Goal: Navigation & Orientation: Find specific page/section

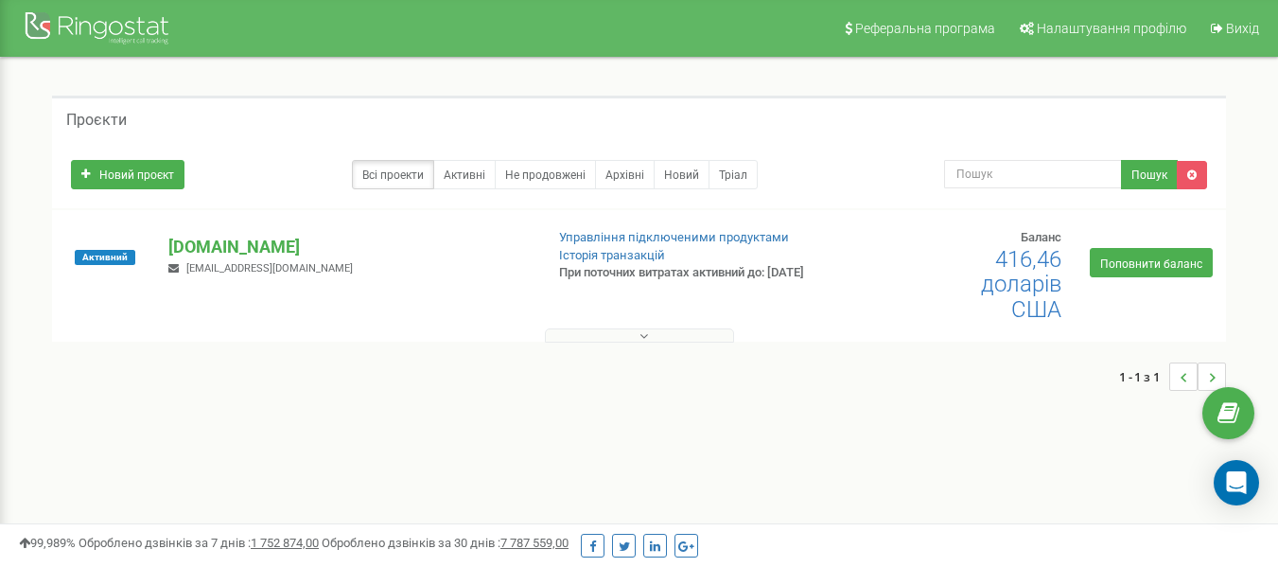
click at [641, 337] on icon at bounding box center [643, 335] width 9 height 13
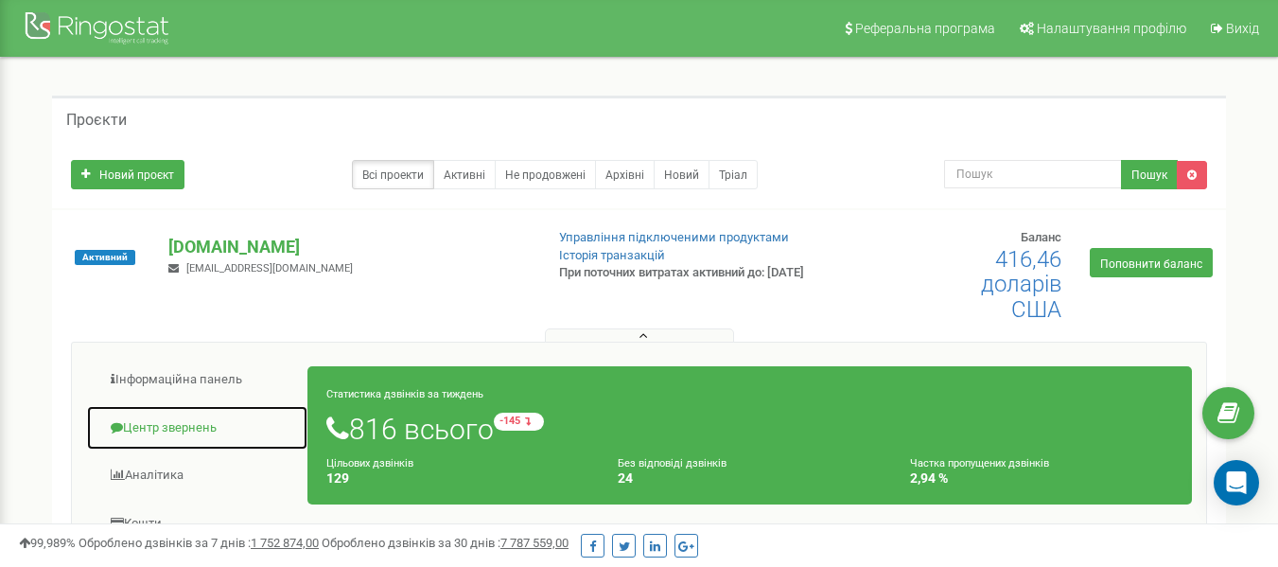
click at [145, 429] on font "Центр звернень" at bounding box center [170, 427] width 94 height 14
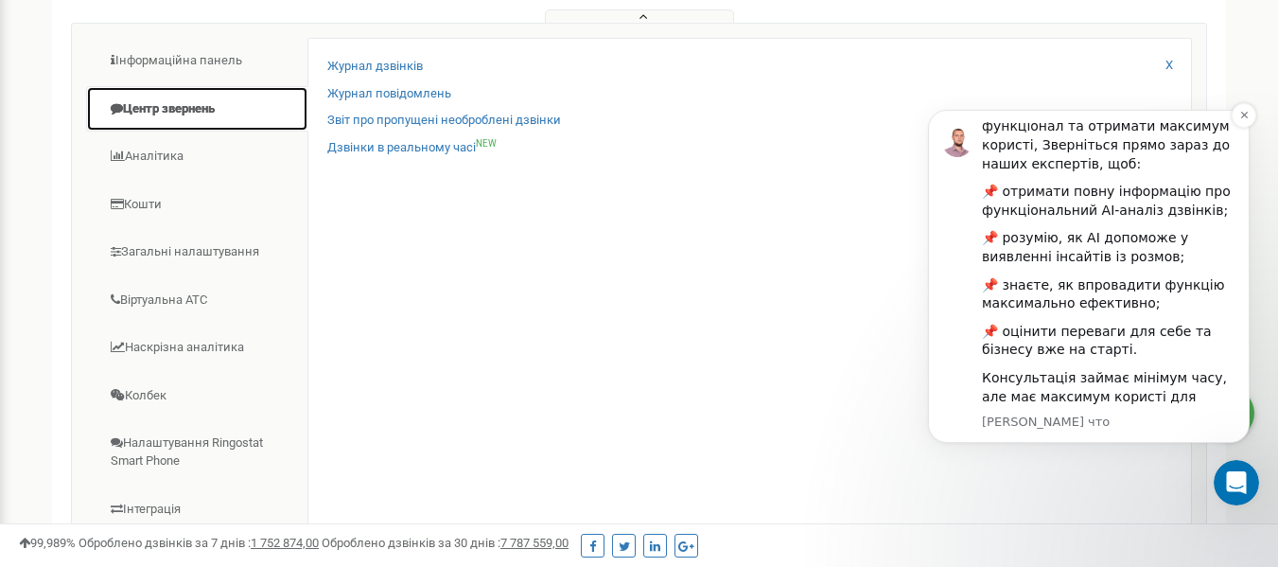
scroll to position [473, 0]
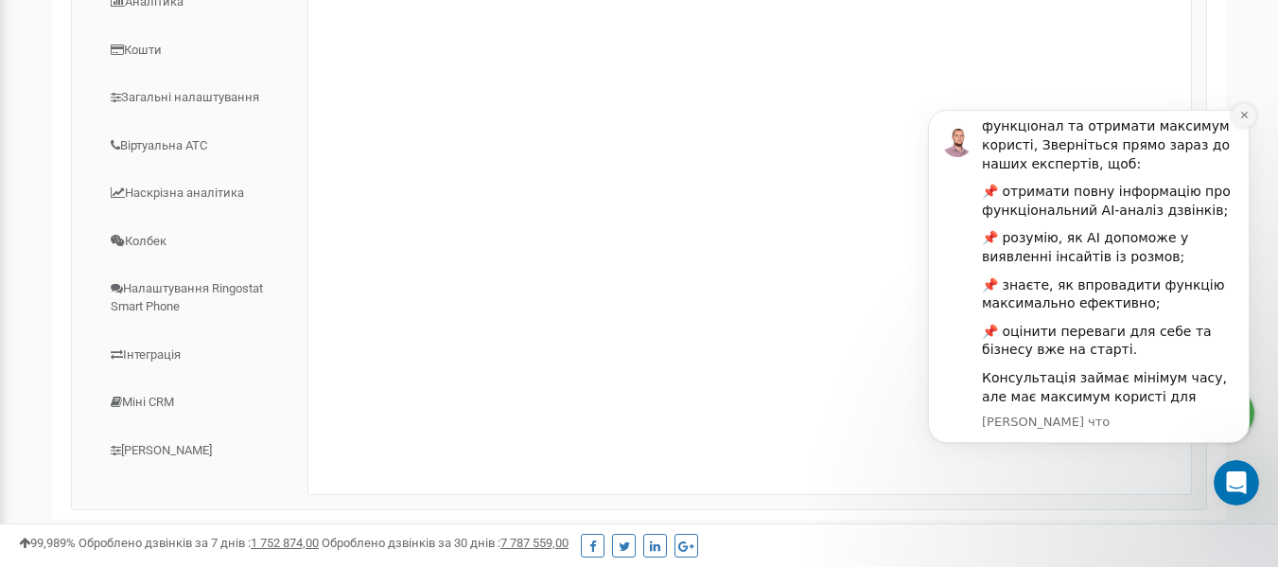
click at [1244, 113] on icon "Відхилити сповіщення" at bounding box center [1244, 115] width 10 height 10
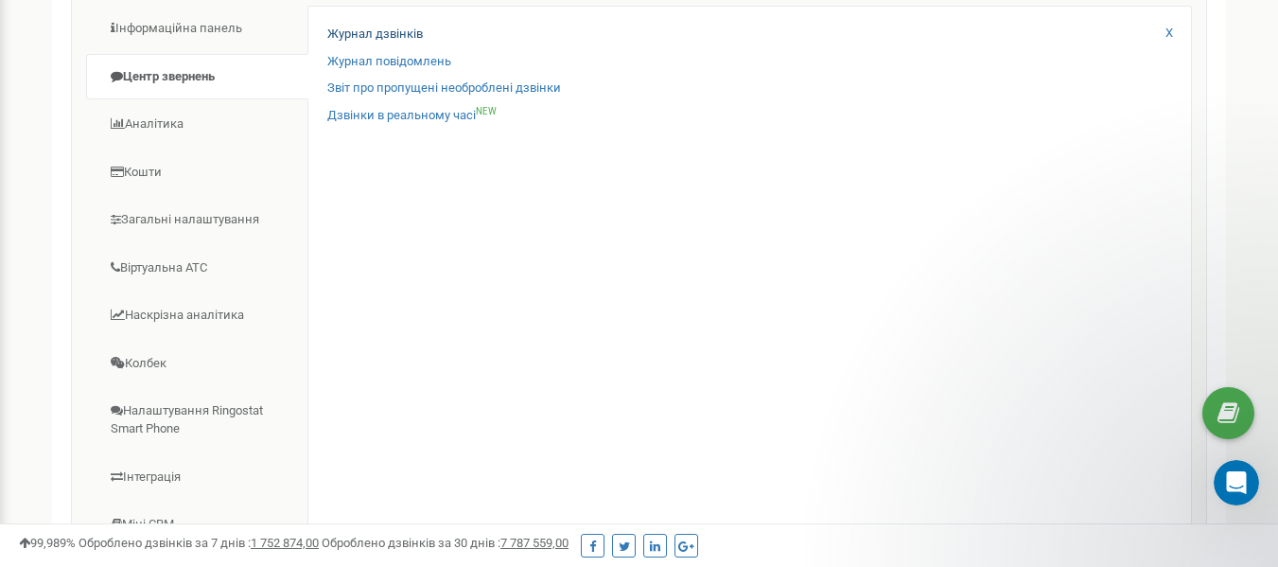
scroll to position [0, 0]
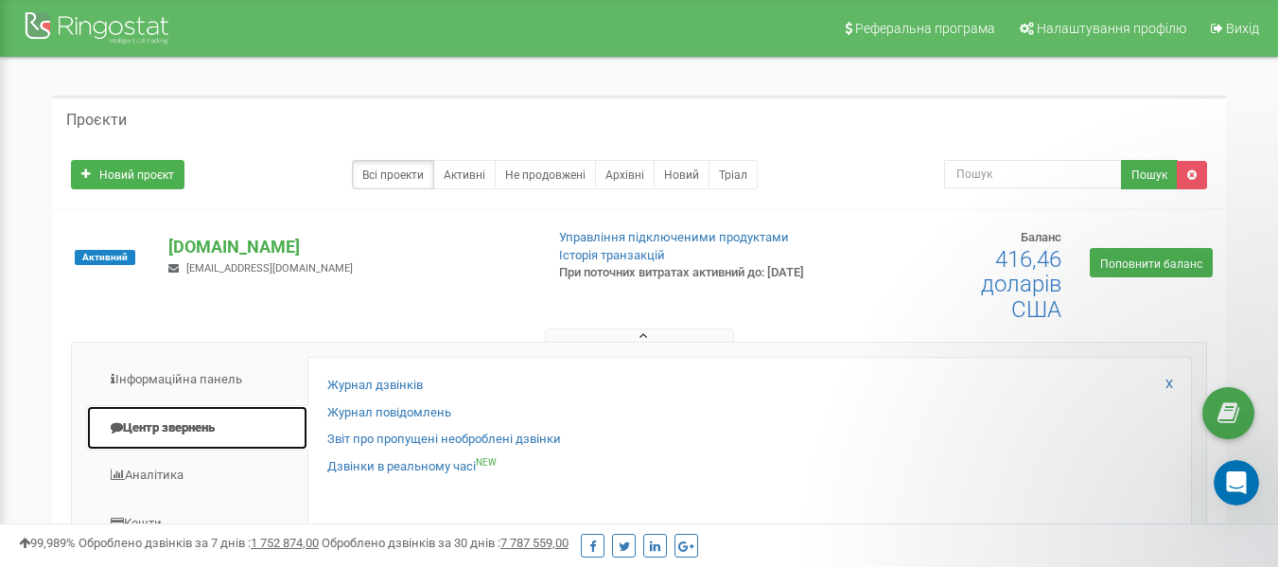
click at [161, 431] on font "Центр звернень" at bounding box center [169, 427] width 92 height 14
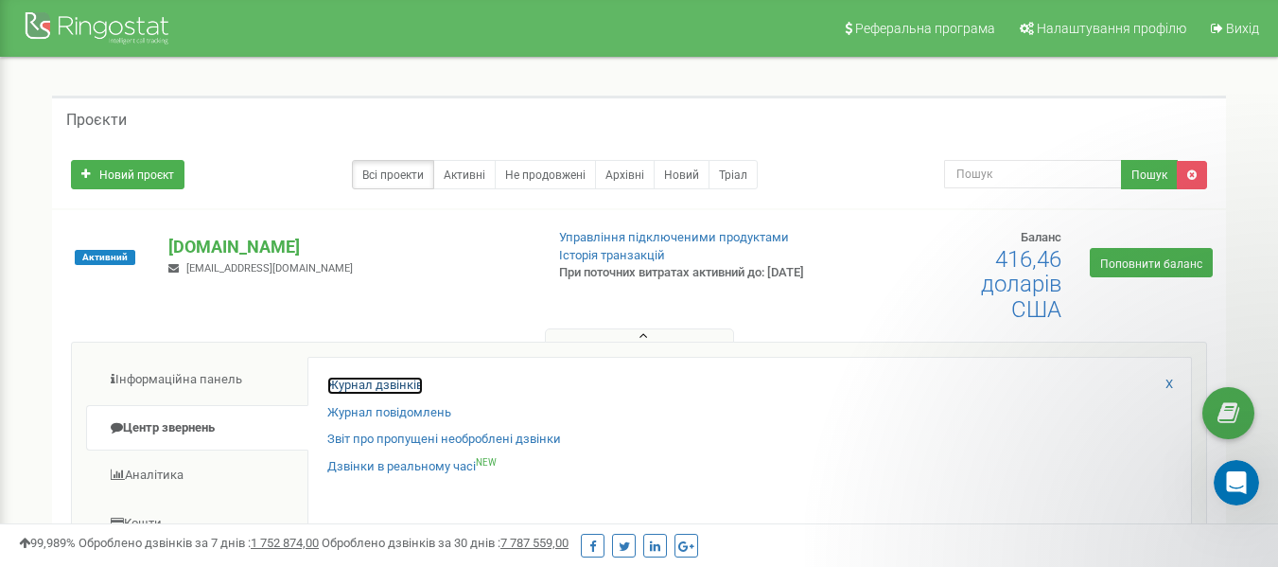
click at [371, 384] on font "Журнал дзвінків" at bounding box center [375, 384] width 96 height 14
